Goal: Navigation & Orientation: Find specific page/section

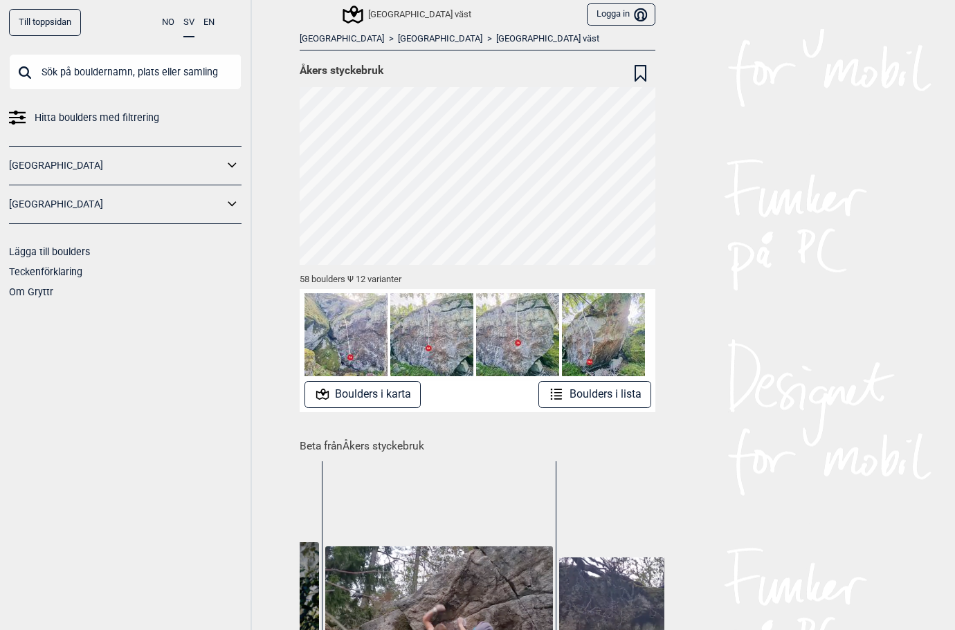
click at [598, 389] on button "Boulders i lista" at bounding box center [594, 394] width 113 height 27
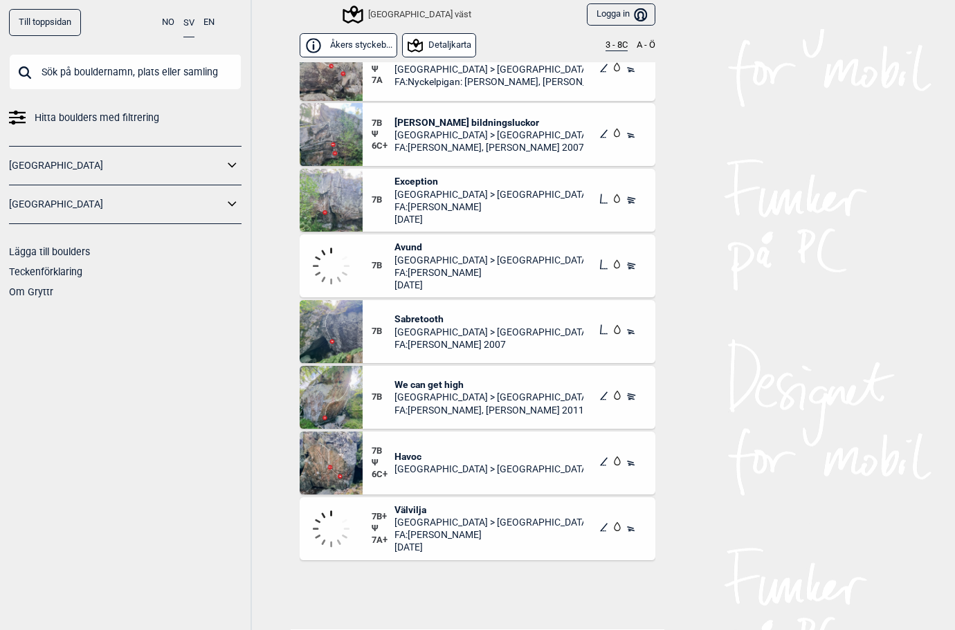
scroll to position [3413, 0]
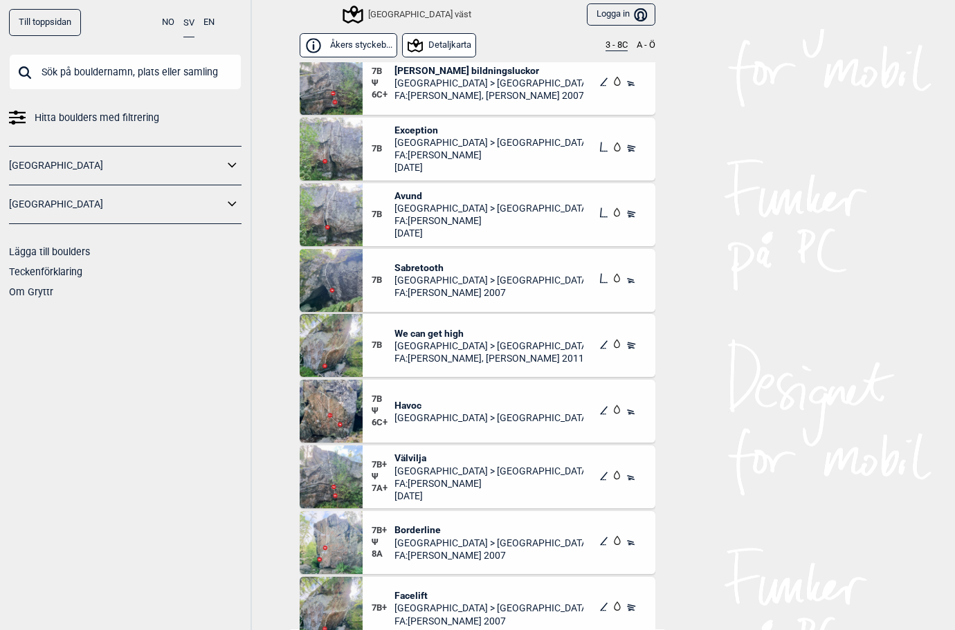
click at [317, 65] on img at bounding box center [331, 83] width 63 height 63
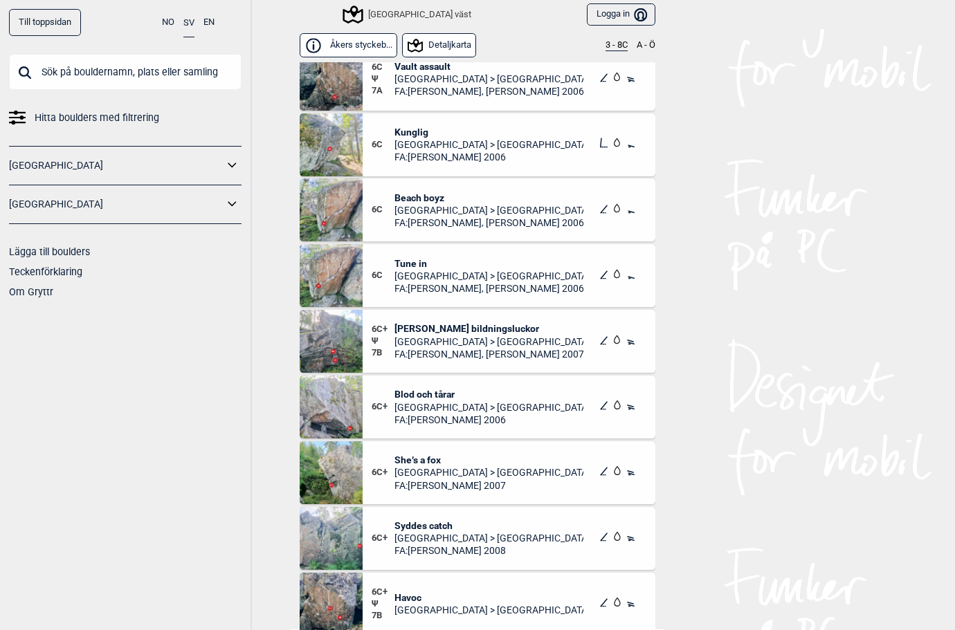
scroll to position [2122, 0]
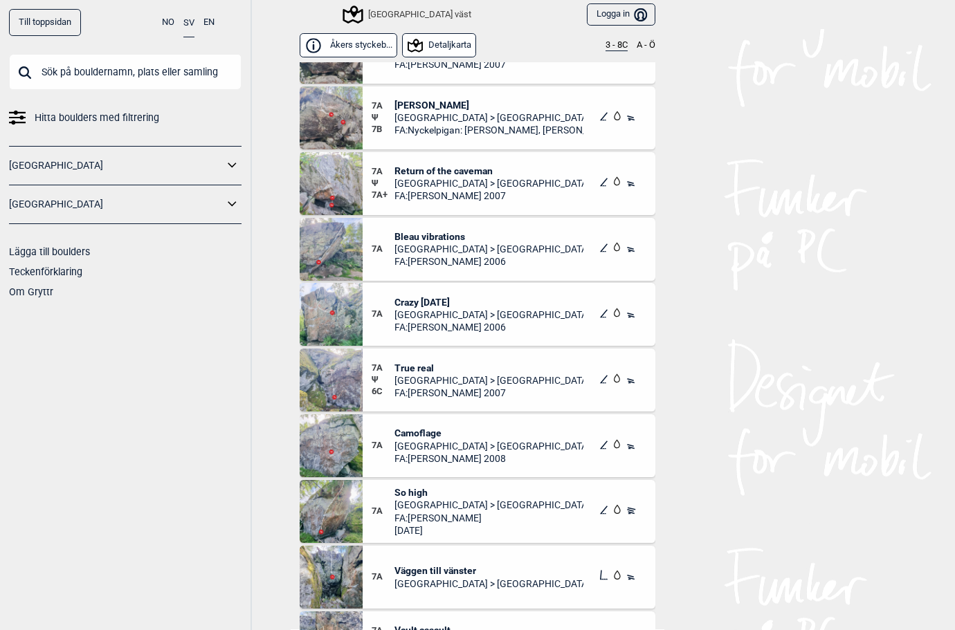
drag, startPoint x: 383, startPoint y: 239, endPoint x: 206, endPoint y: 440, distance: 268.1
click at [206, 440] on div "Till toppsidan NO SV EN Hitta boulders med filtrering [GEOGRAPHIC_DATA] [GEOGRA…" at bounding box center [126, 315] width 252 height 630
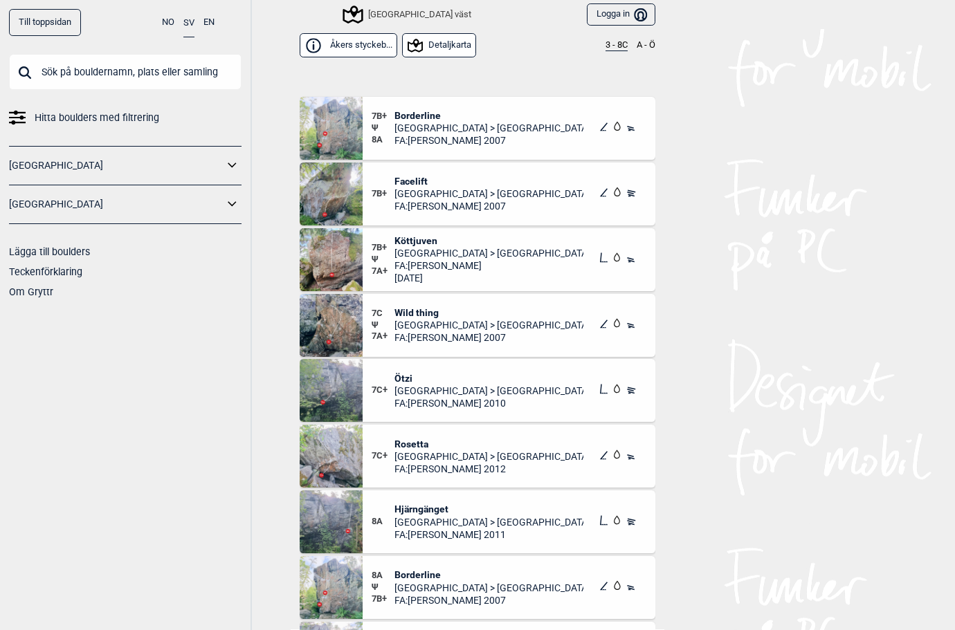
scroll to position [3849, 0]
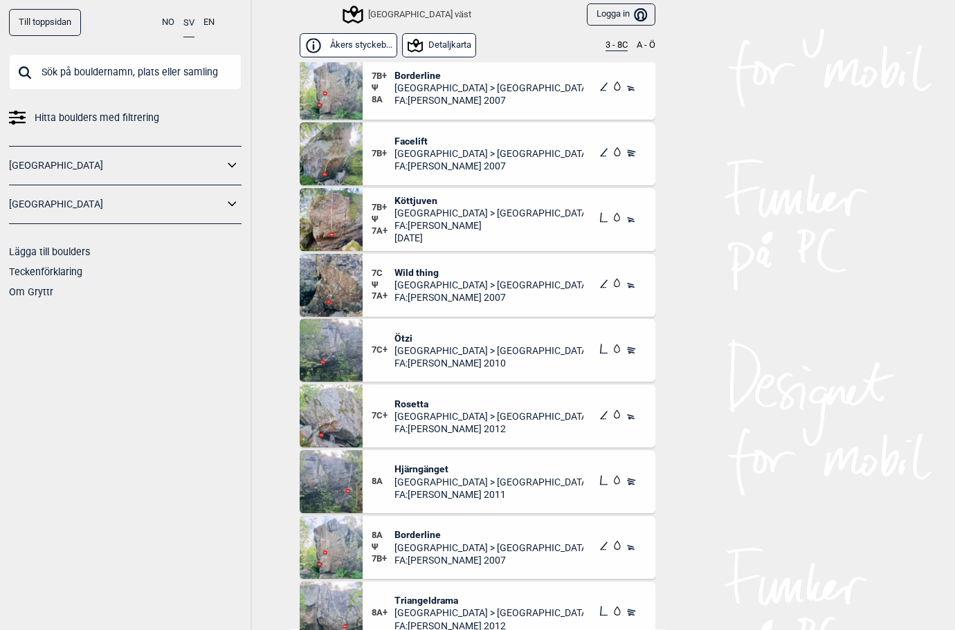
click at [423, 271] on span "Wild thing" at bounding box center [489, 272] width 190 height 12
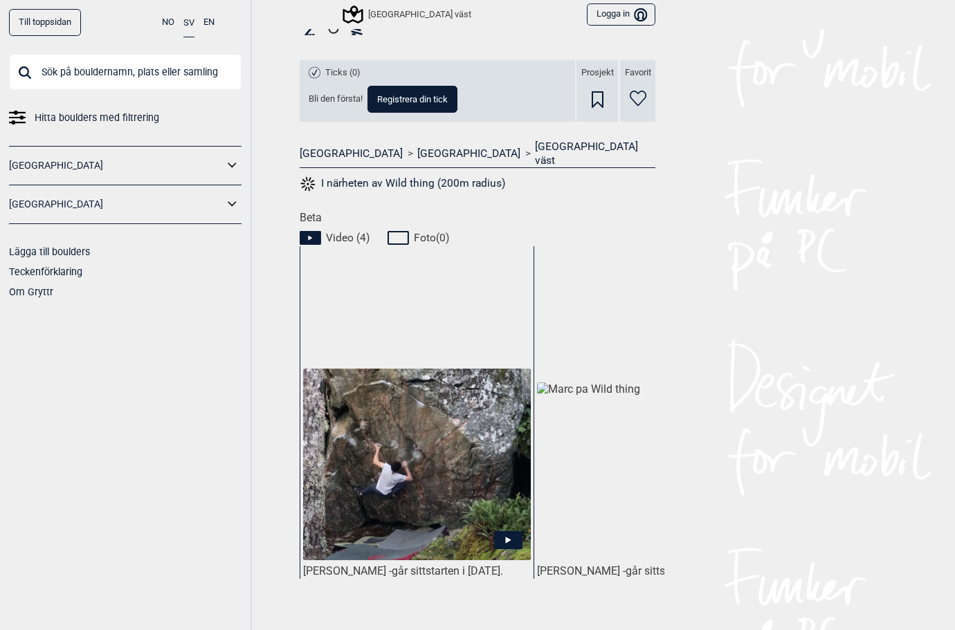
scroll to position [625, 0]
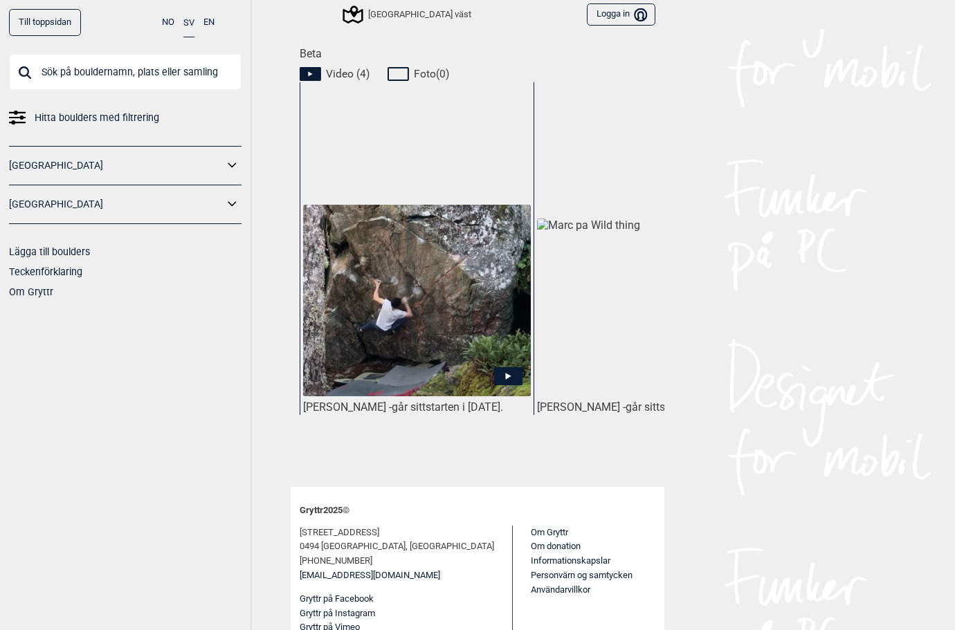
drag, startPoint x: 393, startPoint y: 419, endPoint x: 401, endPoint y: 423, distance: 8.4
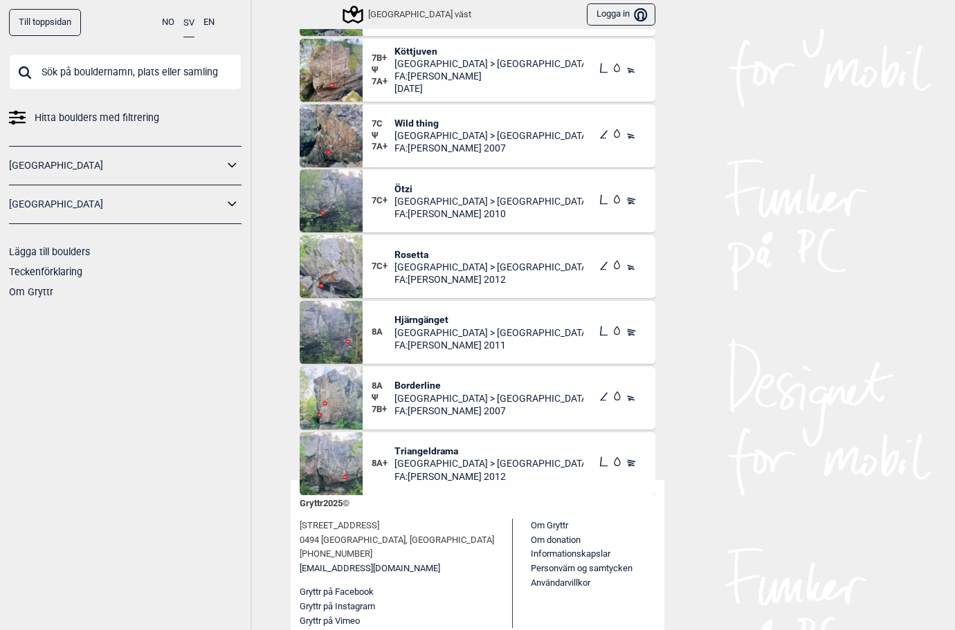
scroll to position [156, 0]
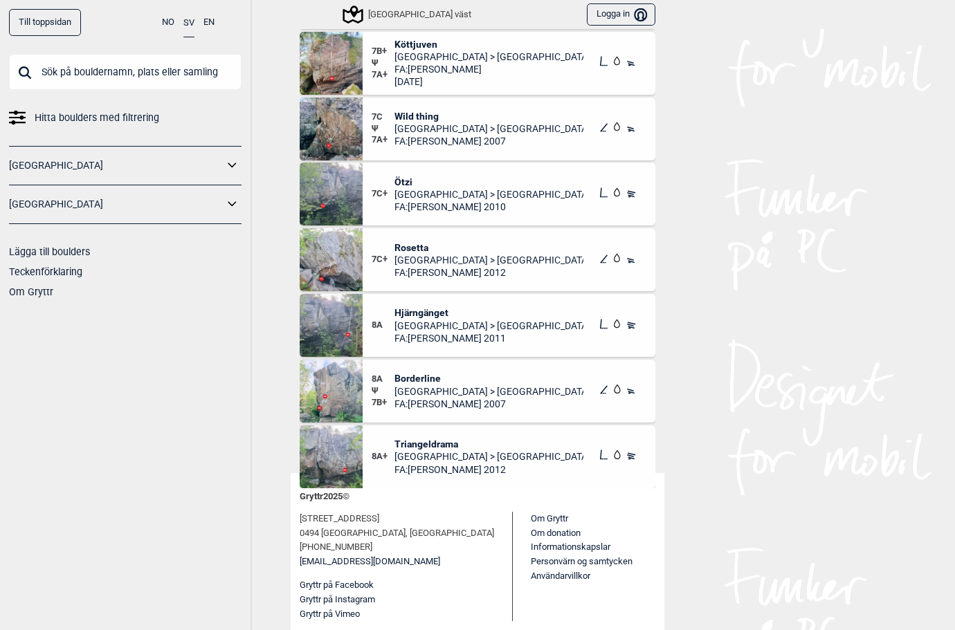
click at [410, 383] on span "Borderline" at bounding box center [489, 378] width 190 height 12
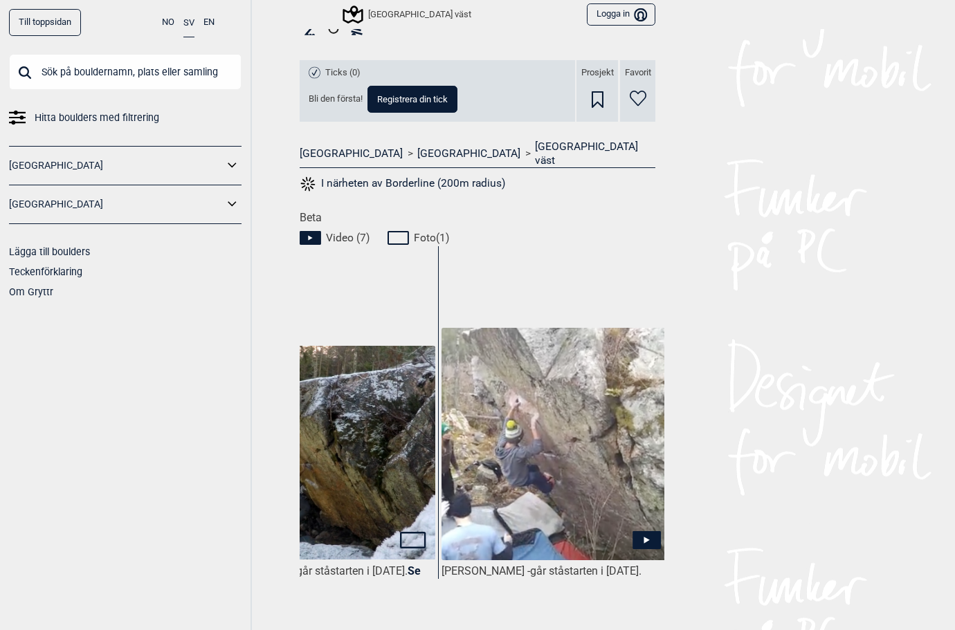
scroll to position [0, 1506]
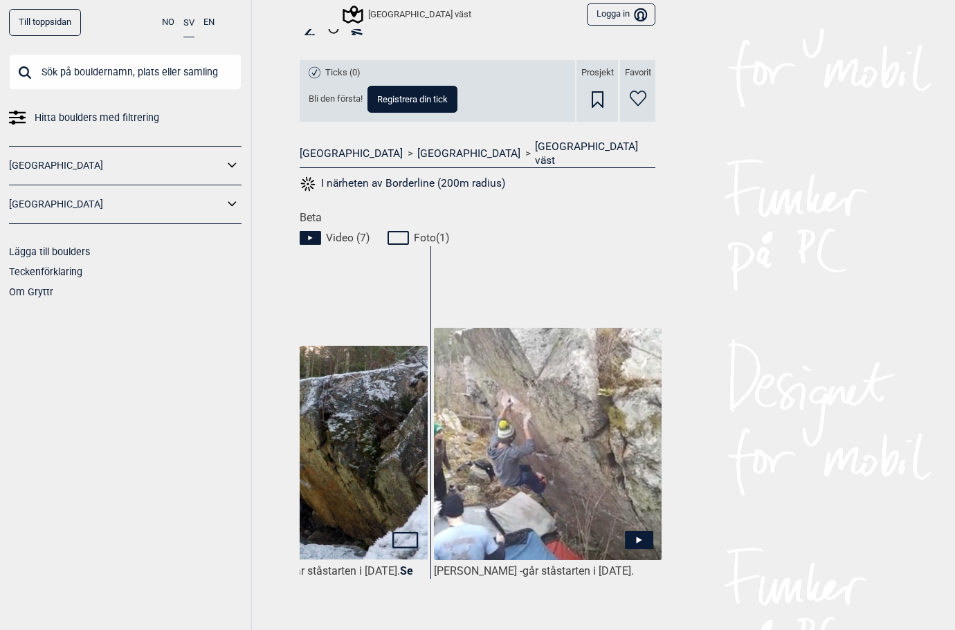
click at [522, 446] on img at bounding box center [548, 445] width 228 height 234
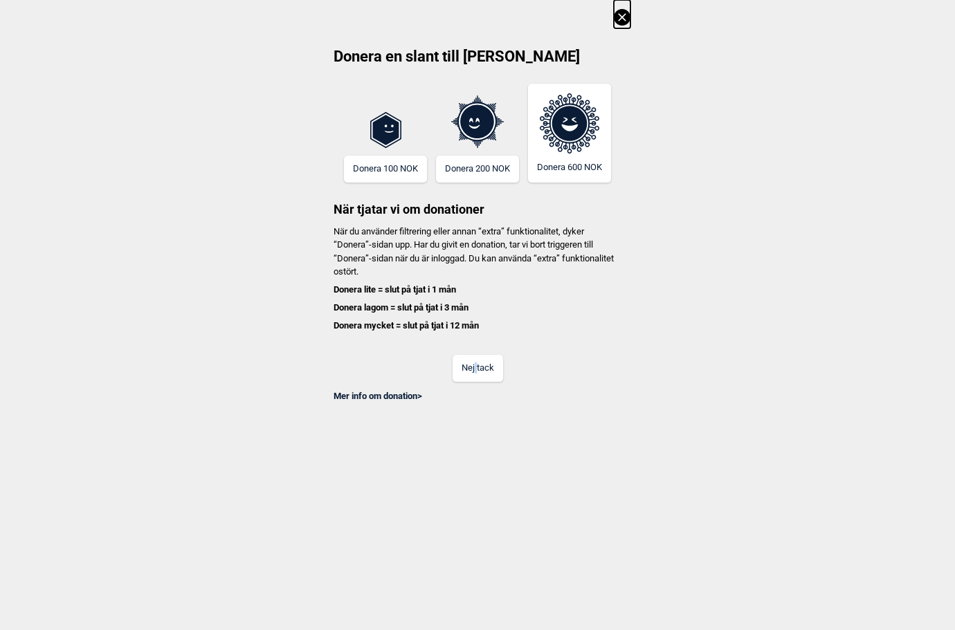
click at [477, 367] on button "Nej tack" at bounding box center [477, 368] width 51 height 27
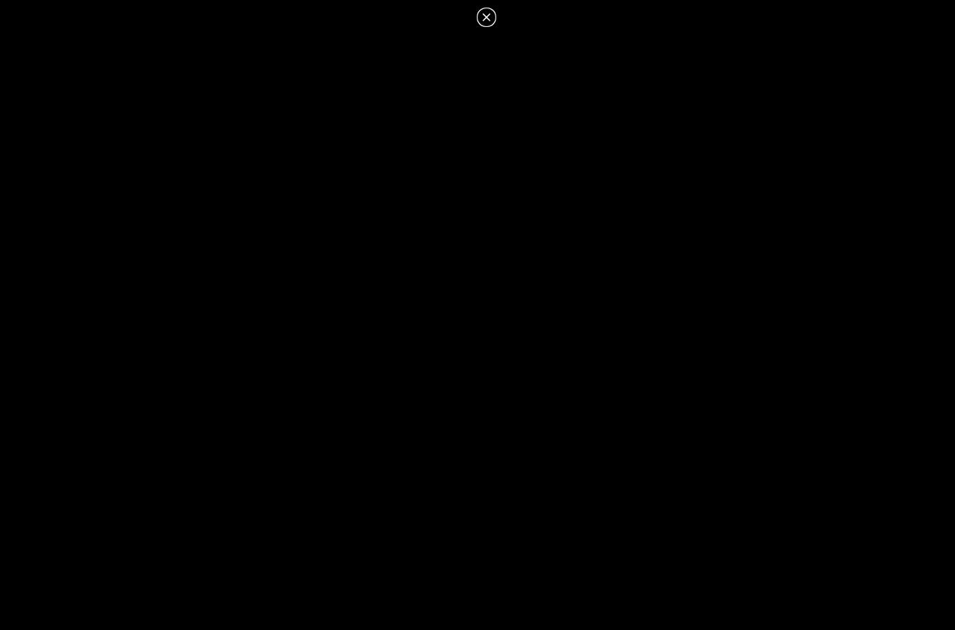
click at [486, 19] on icon at bounding box center [486, 17] width 17 height 17
